Goal: Task Accomplishment & Management: Manage account settings

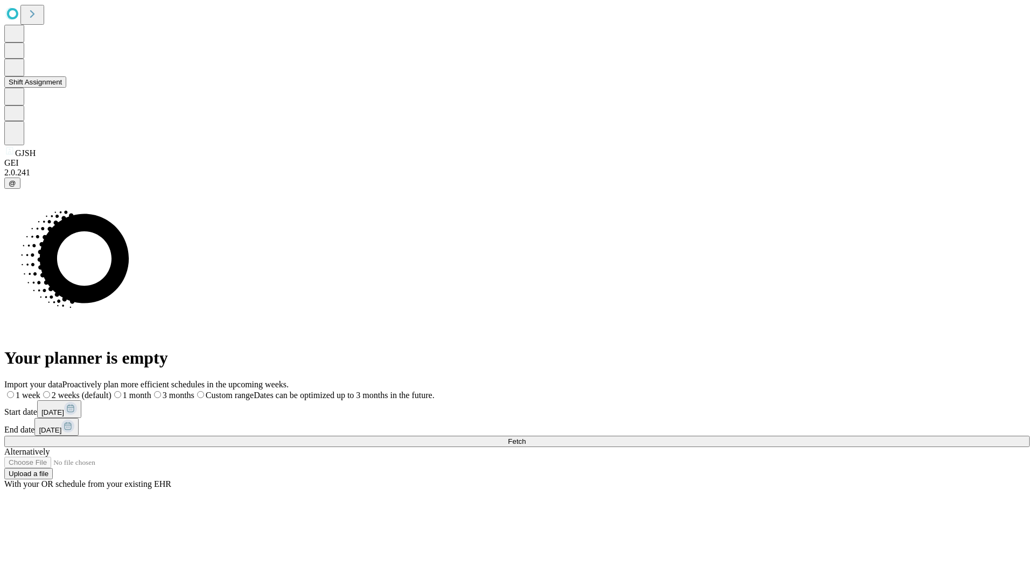
click at [66, 88] on button "Shift Assignment" at bounding box center [35, 81] width 62 height 11
